Goal: Task Accomplishment & Management: Manage account settings

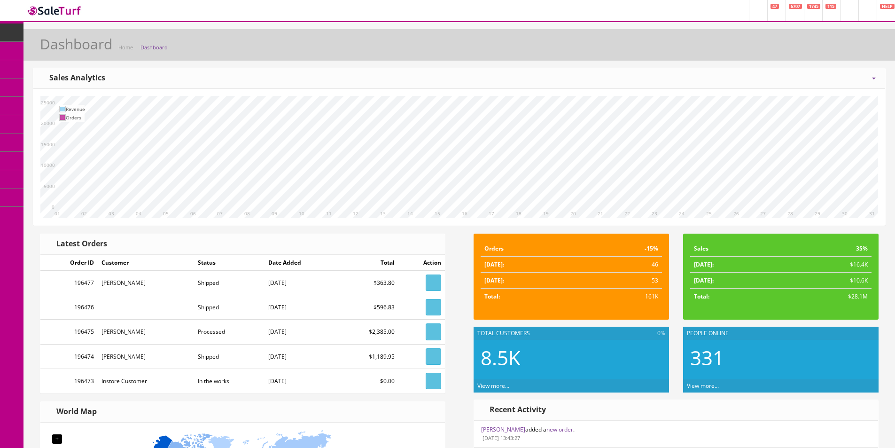
click at [7, 27] on link "Dashboard" at bounding box center [11, 32] width 23 height 18
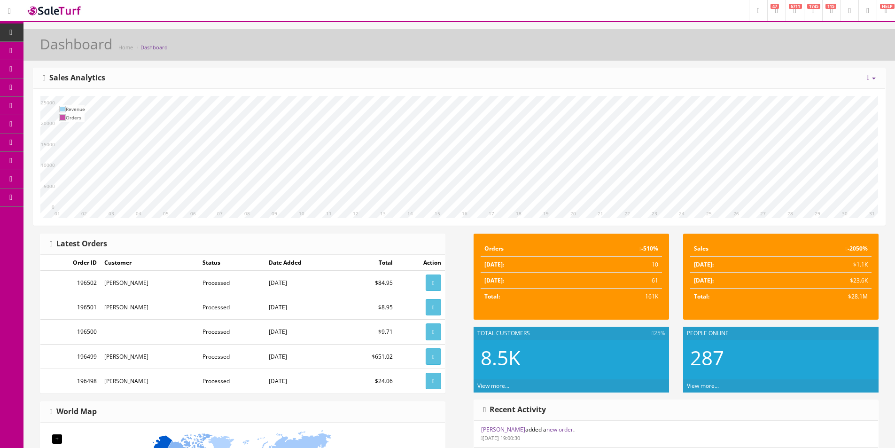
click at [533, 72] on div "Today Week Month Year Year over Year Last Year over Prior Year Sales Analytics" at bounding box center [459, 78] width 852 height 21
drag, startPoint x: 533, startPoint y: 72, endPoint x: 557, endPoint y: 8, distance: 68.6
click at [533, 72] on div "Today Week Month Year Year over Year Last Year over Prior Year Sales Analytics" at bounding box center [459, 78] width 852 height 21
drag, startPoint x: 351, startPoint y: 80, endPoint x: 576, endPoint y: 78, distance: 225.1
click at [576, 78] on div "Today Week Month Year Year over Year Last Year over Prior Year Sales Analytics" at bounding box center [459, 78] width 852 height 21
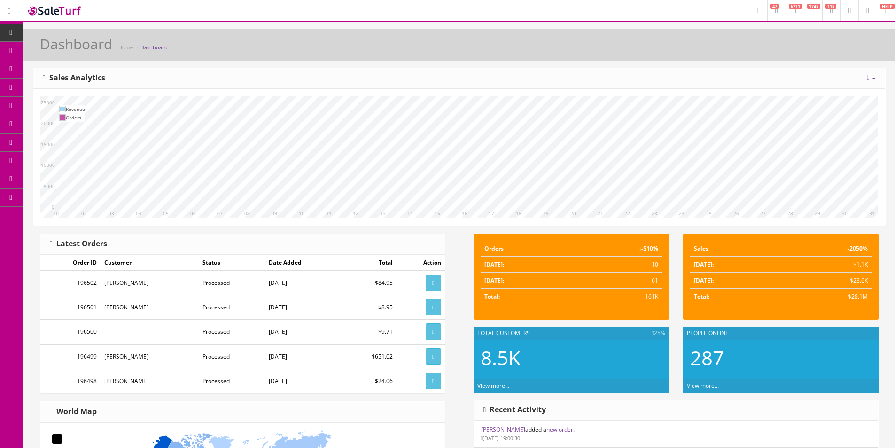
click at [576, 78] on div "Today Week Month Year Year over Year Last Year over Prior Year Sales Analytics" at bounding box center [459, 78] width 852 height 21
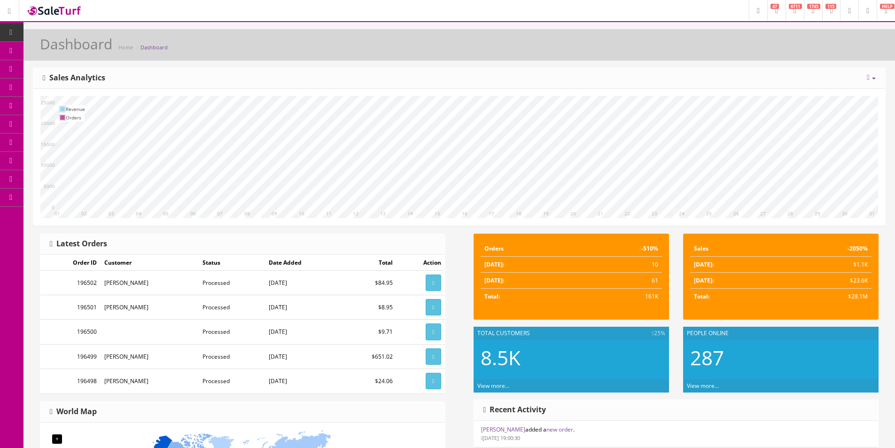
click at [64, 52] on span "Products" at bounding box center [67, 51] width 23 height 8
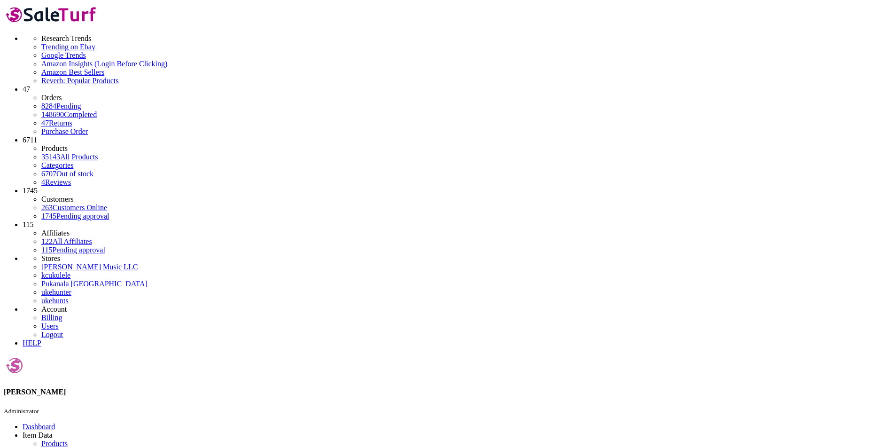
click at [54, 439] on link "Products" at bounding box center [54, 443] width 26 height 8
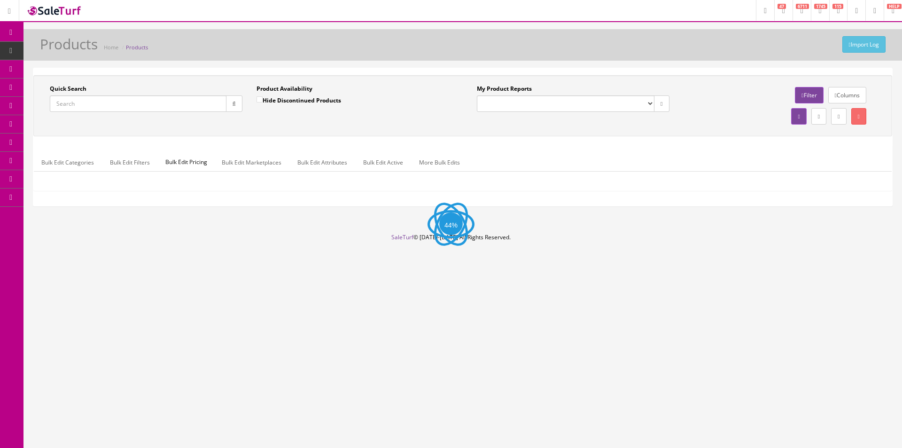
click at [183, 106] on input "Quick Search" at bounding box center [138, 103] width 177 height 16
paste input "ICSC25004738"
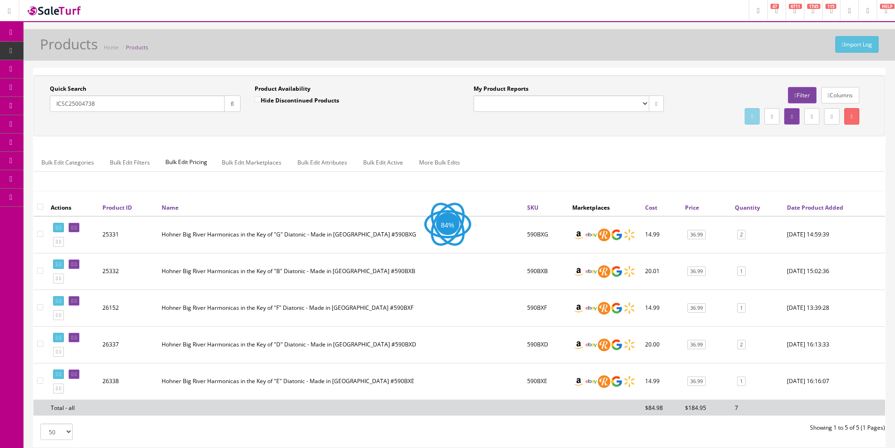
click at [334, 133] on div "Quick Search ICSC25004738 Date From Product Availability Hide Discontinued Prod…" at bounding box center [459, 105] width 852 height 61
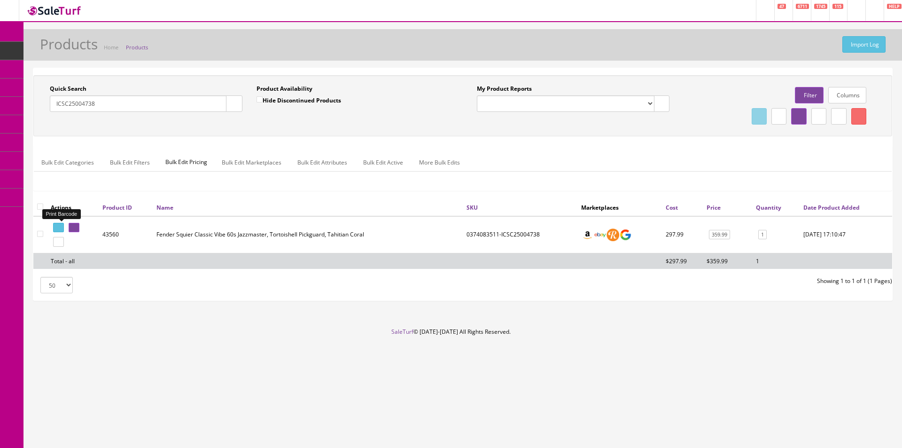
click at [61, 226] on icon at bounding box center [60, 227] width 2 height 5
click at [218, 107] on input "ICSC25004738" at bounding box center [138, 103] width 177 height 16
paste input "US25009554"
click at [233, 106] on icon "button" at bounding box center [234, 104] width 3 height 6
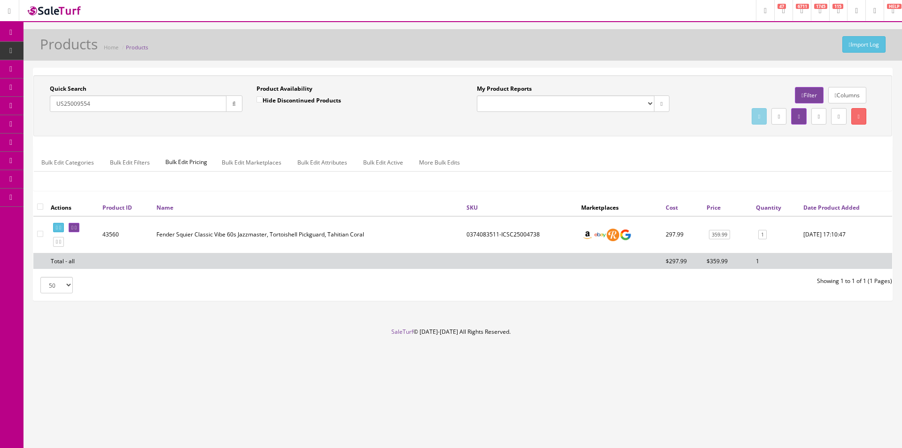
click at [256, 127] on div "Quick Search US25009554 Date From Product Availability Hide Discontinued Produc…" at bounding box center [462, 105] width 859 height 61
click at [61, 229] on icon at bounding box center [60, 227] width 2 height 5
click at [535, 150] on div "Bulk Edit Categories Bulk Edit Filters Bulk Edit Pricing Bulk Edit Marketplaces…" at bounding box center [463, 168] width 858 height 44
click at [162, 110] on input "US25009554" at bounding box center [138, 103] width 177 height 16
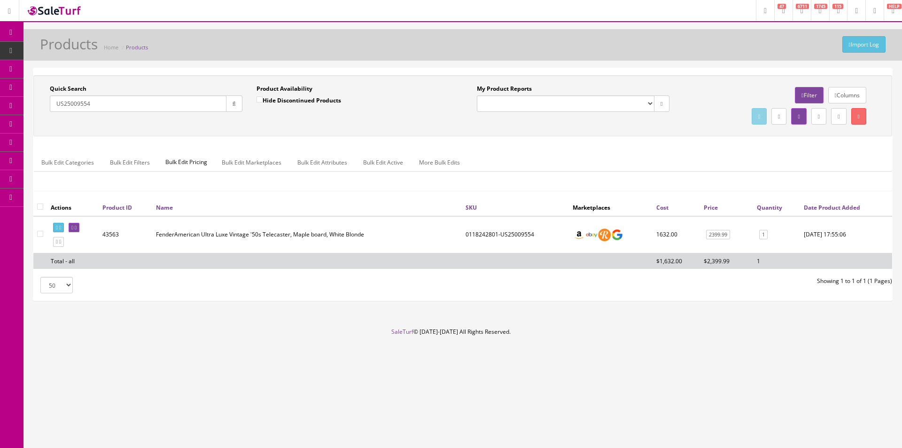
paste input "Wallhanger2pack"
type input "Wallhanger2pack"
click at [236, 101] on button "button" at bounding box center [234, 103] width 16 height 16
click at [236, 123] on div "Quick Search Wallhanger2pack Date From Product Availability Hide Discontinued P…" at bounding box center [463, 106] width 854 height 42
click at [263, 96] on input "Hide Discontinued Products" at bounding box center [260, 99] width 6 height 6
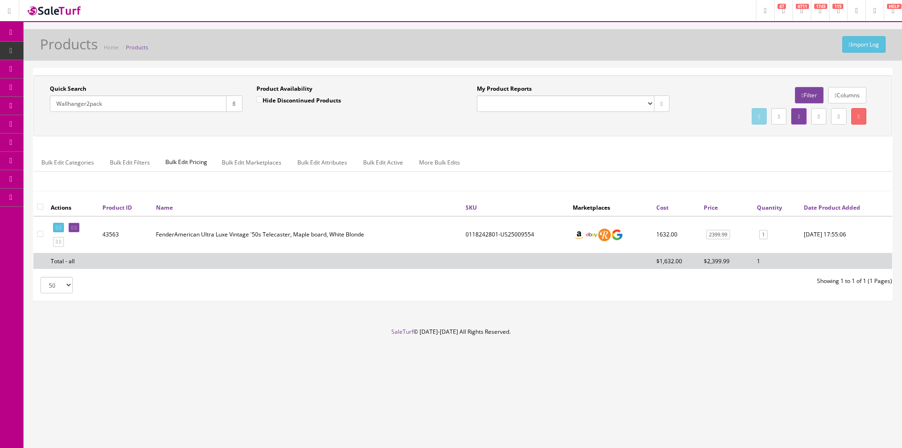
checkbox input "false"
click at [237, 103] on button "button" at bounding box center [234, 103] width 16 height 16
click at [244, 116] on div "Quick Search Wallhanger2pack Date From" at bounding box center [146, 102] width 207 height 34
click at [42, 206] on input "checkbox" at bounding box center [40, 207] width 6 height 6
checkbox input "true"
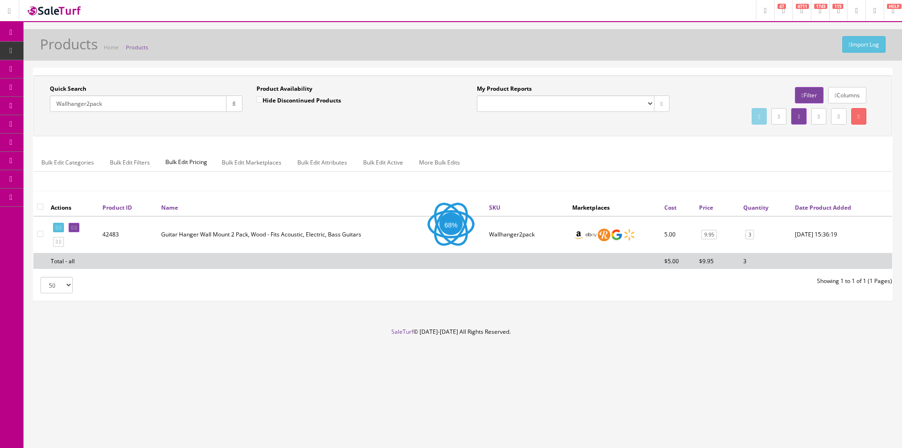
checkbox input"] "true"
click at [861, 116] on link at bounding box center [859, 116] width 15 height 16
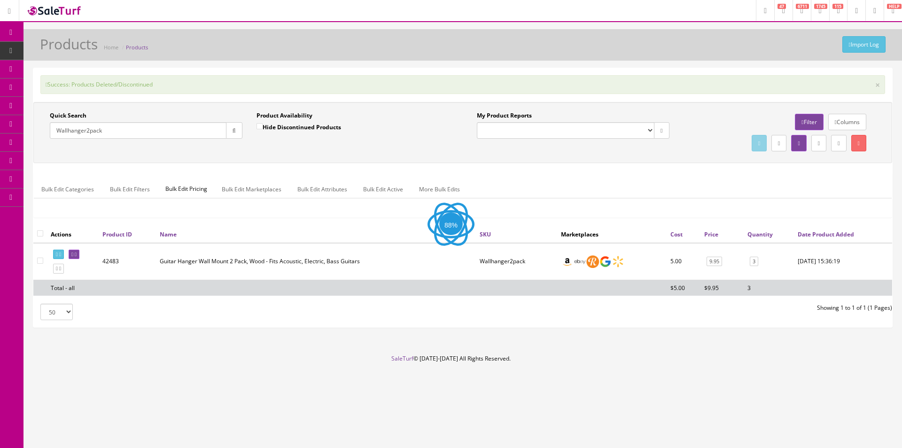
click at [38, 232] on input "checkbox" at bounding box center [40, 233] width 6 height 6
checkbox input "true"
checkbox input"] "true"
click at [383, 190] on link "Bulk Edit Active" at bounding box center [383, 189] width 55 height 18
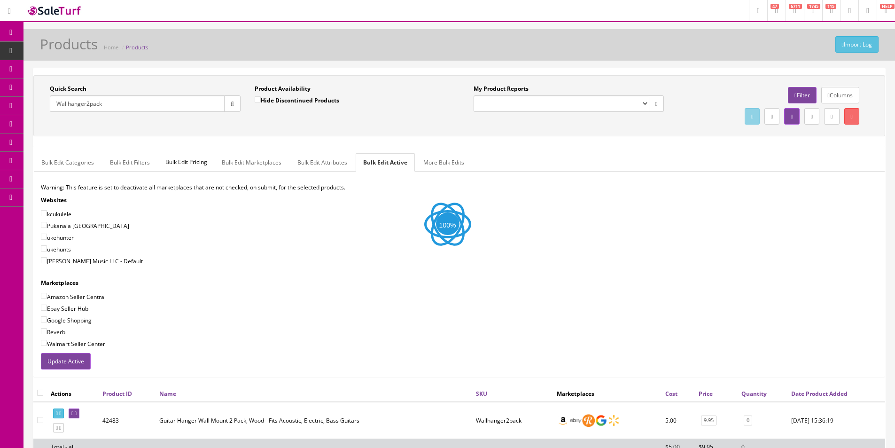
click at [75, 365] on button "Update Active" at bounding box center [66, 361] width 50 height 16
click at [75, 183] on form "Warning: This feature is set to deactivate all marketplaces that are not checke…" at bounding box center [459, 183] width 851 height 0
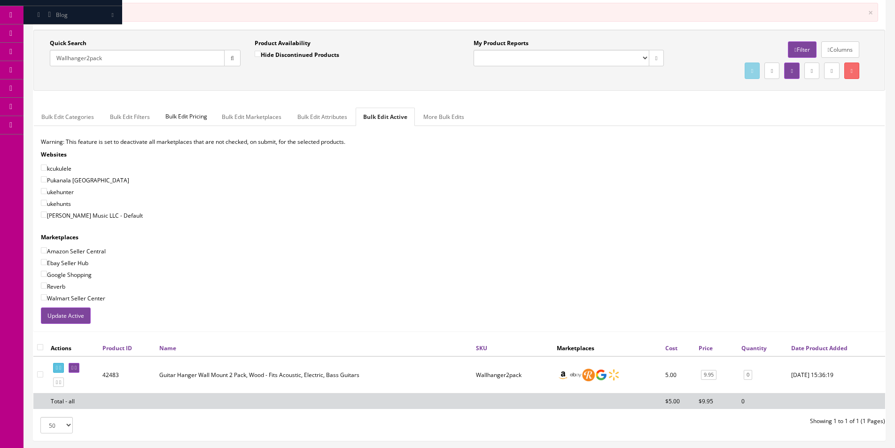
scroll to position [139, 0]
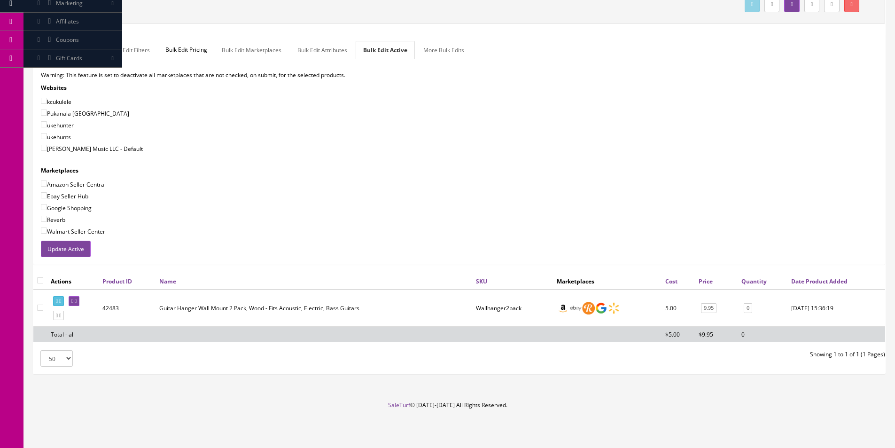
click at [41, 277] on th at bounding box center [40, 281] width 14 height 17
click at [39, 280] on input "checkbox" at bounding box center [40, 280] width 6 height 6
checkbox input "true"
checkbox input"] "true"
click at [74, 247] on button "Update Active" at bounding box center [66, 249] width 50 height 16
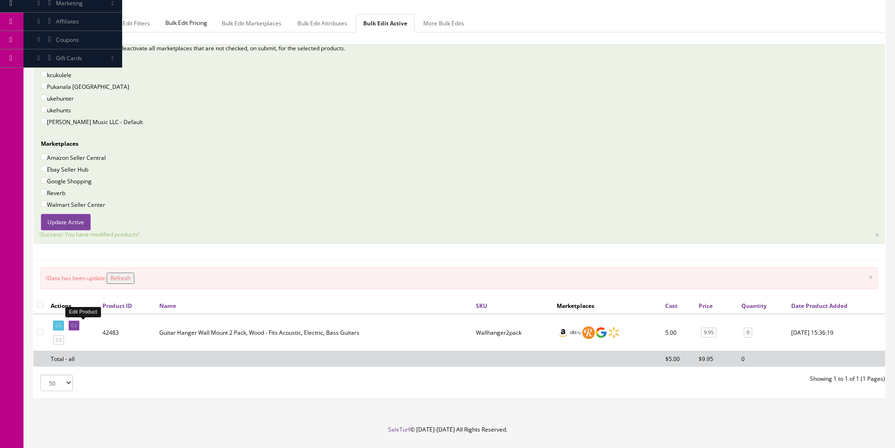
click at [77, 326] on icon at bounding box center [76, 325] width 2 height 5
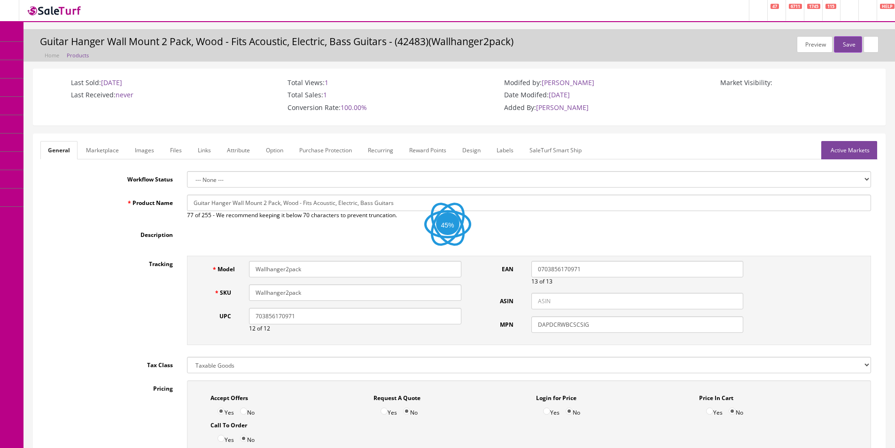
click at [138, 150] on link "Images" at bounding box center [144, 150] width 34 height 18
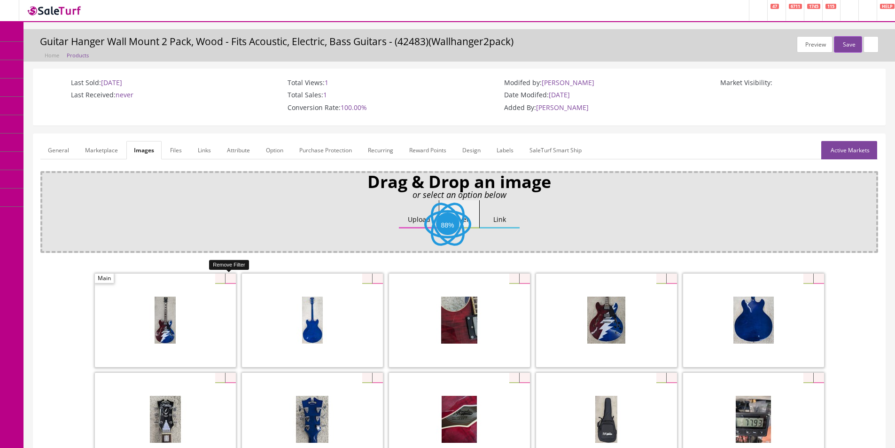
click at [229, 280] on icon at bounding box center [230, 279] width 10 height 10
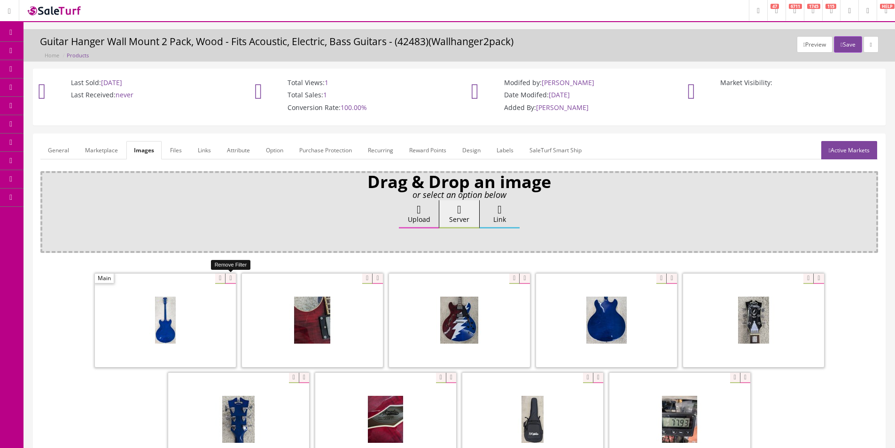
click at [229, 280] on icon at bounding box center [230, 279] width 10 height 10
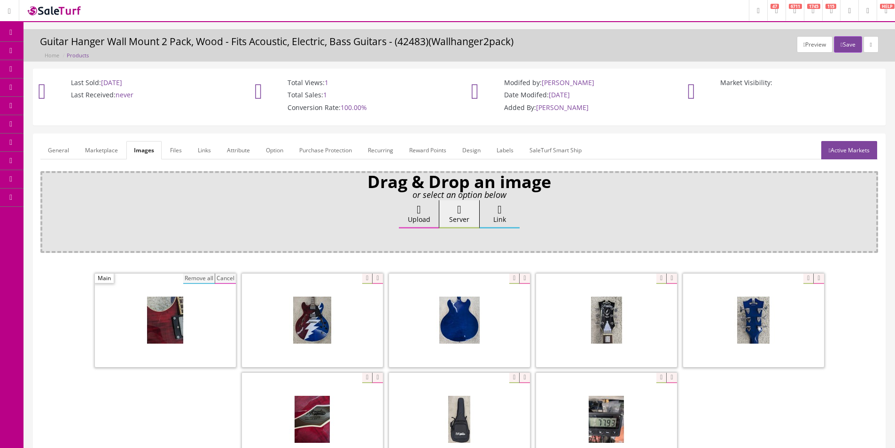
click at [194, 282] on button "Remove all" at bounding box center [198, 279] width 31 height 10
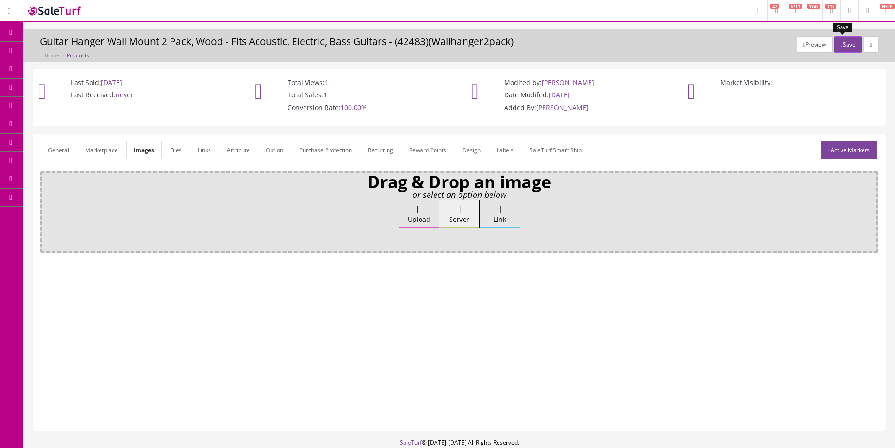
click at [852, 48] on button "Save" at bounding box center [848, 44] width 28 height 16
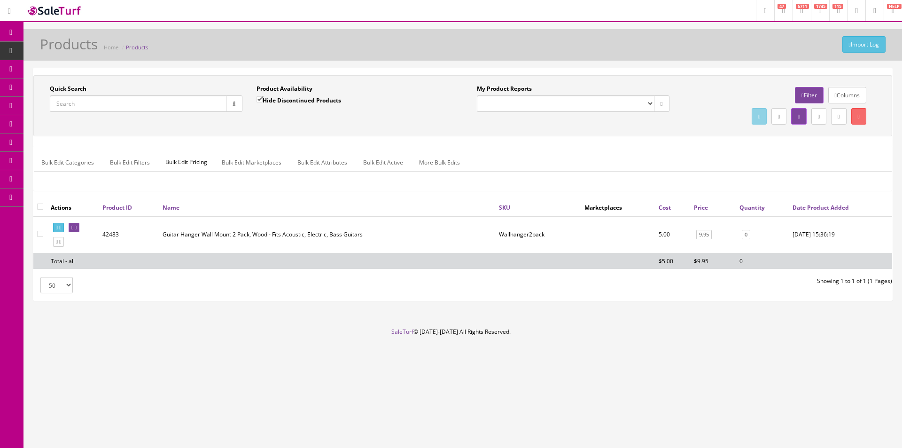
click at [150, 104] on input "Quick Search" at bounding box center [138, 103] width 177 height 16
paste input "DADLUDMWNGS"
click at [236, 107] on button "button" at bounding box center [234, 103] width 16 height 16
click at [272, 123] on div "Quick Search DADLUDMWNGS Date From Product Availability Hide Discontinued Produ…" at bounding box center [463, 106] width 854 height 42
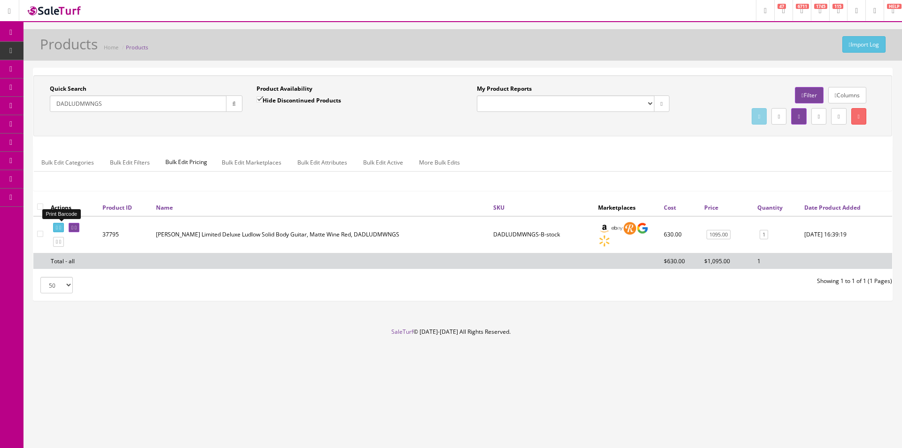
click at [57, 226] on icon at bounding box center [57, 227] width 2 height 5
click at [171, 103] on input "DADLUDMWNGS" at bounding box center [138, 103] width 177 height 16
type input "3"
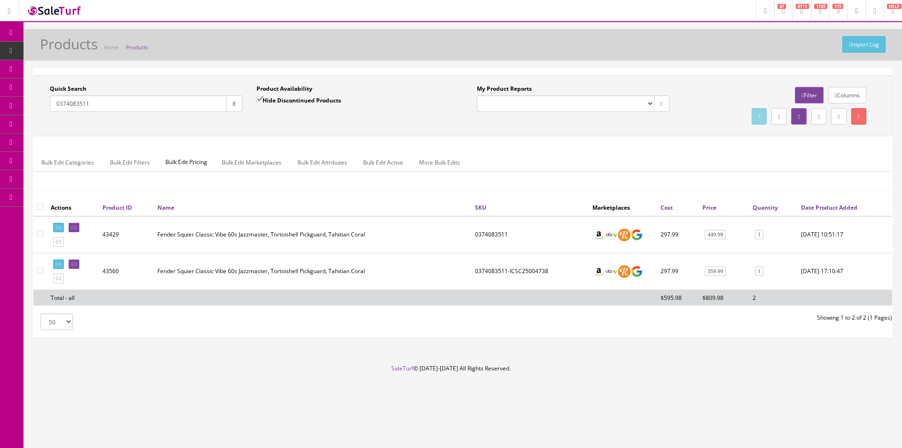
click at [141, 100] on input "0374083511" at bounding box center [138, 103] width 177 height 16
paste input "DAE59NACGT"
click at [233, 103] on icon "button" at bounding box center [234, 104] width 3 height 6
click at [383, 125] on div "Quick Search DAE59NACGT Date From Product Availability Hide Discontinued Produc…" at bounding box center [463, 106] width 854 height 42
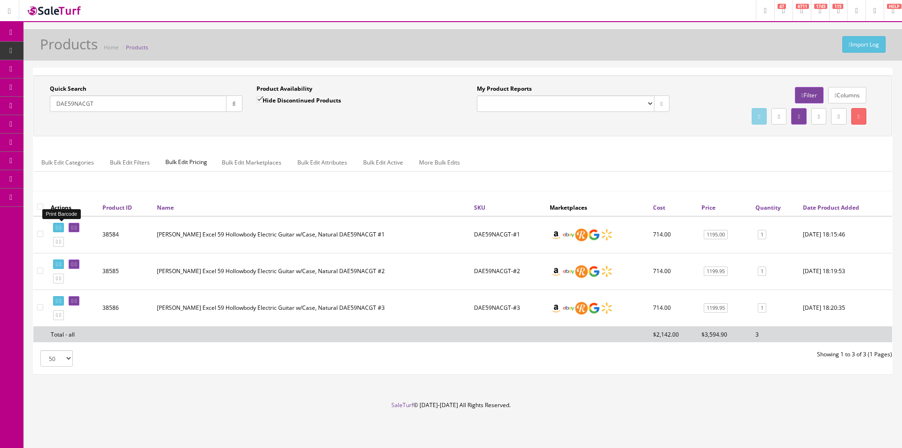
click at [61, 227] on link at bounding box center [58, 228] width 11 height 10
click at [181, 101] on input "DAE59NACGT" at bounding box center [138, 103] width 177 height 16
type input "0374083511"
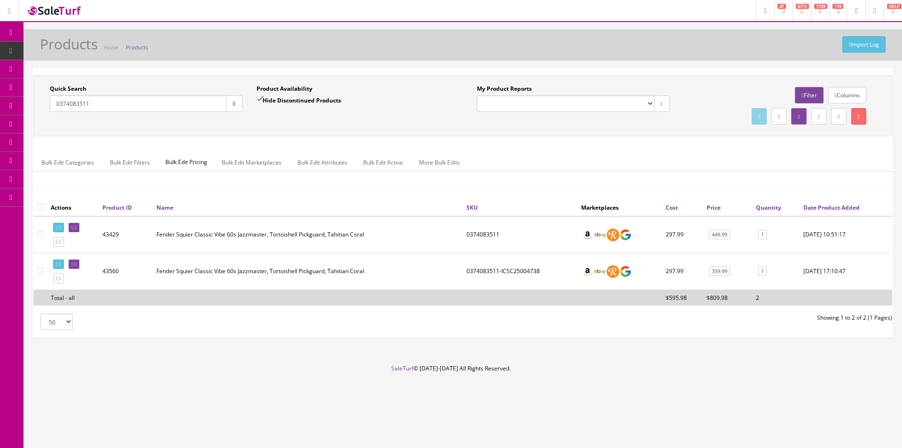
click at [481, 192] on div "Quick Search 0374083511 Date From Product Availability Hide Discontinued Produc…" at bounding box center [462, 137] width 859 height 124
click at [77, 262] on icon at bounding box center [76, 264] width 2 height 5
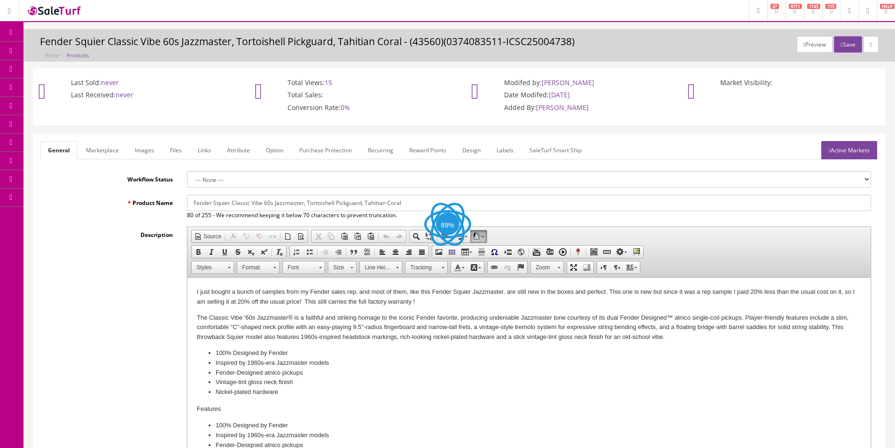
click at [428, 300] on p "I just bought a bunch of samples from my Fender sales rep, and most of them, li…" at bounding box center [529, 297] width 665 height 20
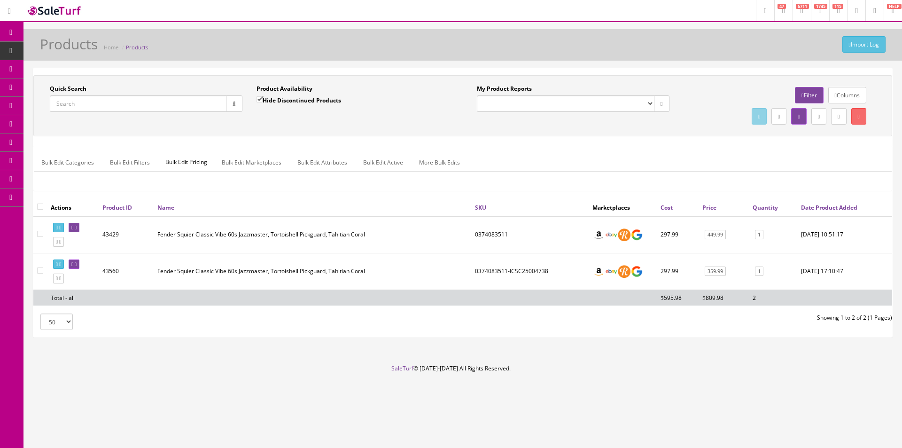
click at [122, 104] on input "Quick Search" at bounding box center [138, 103] width 177 height 16
paste input "DADBEDSHSBKGS"
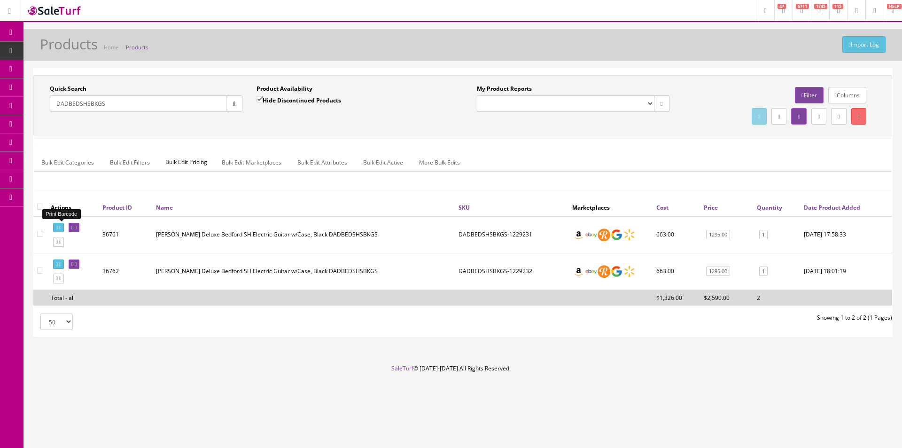
click at [62, 224] on link at bounding box center [58, 228] width 11 height 10
click at [135, 97] on input "DADBEDSHSBKGS" at bounding box center [138, 103] width 177 height 16
paste input "PBRIBLFC"
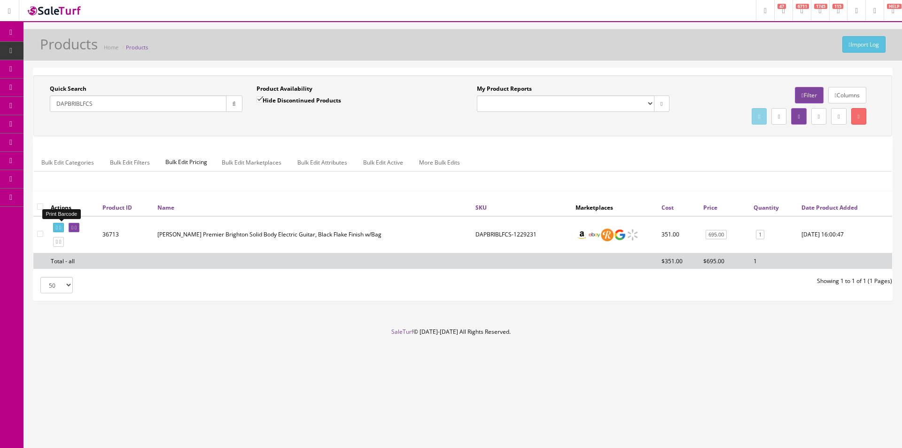
type input "DAPBRIBLFCS"
click at [62, 225] on link at bounding box center [58, 228] width 11 height 10
